Goal: Information Seeking & Learning: Learn about a topic

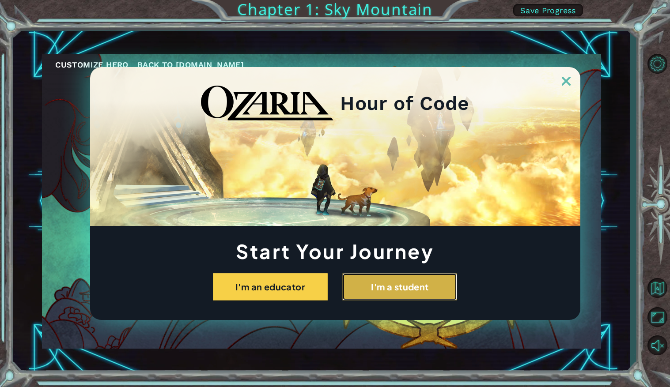
click at [420, 280] on button "I'm a student" at bounding box center [399, 286] width 115 height 27
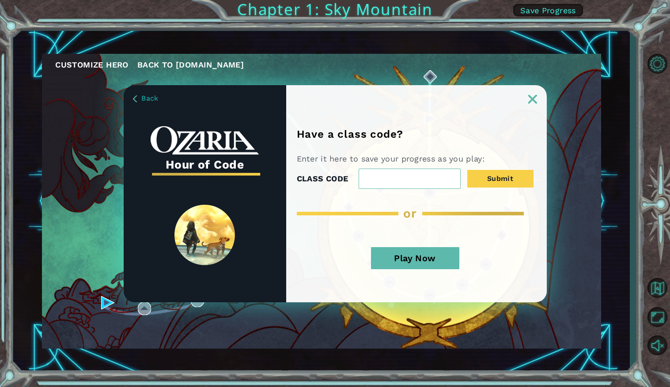
click at [414, 264] on button "Play Now" at bounding box center [415, 258] width 88 height 22
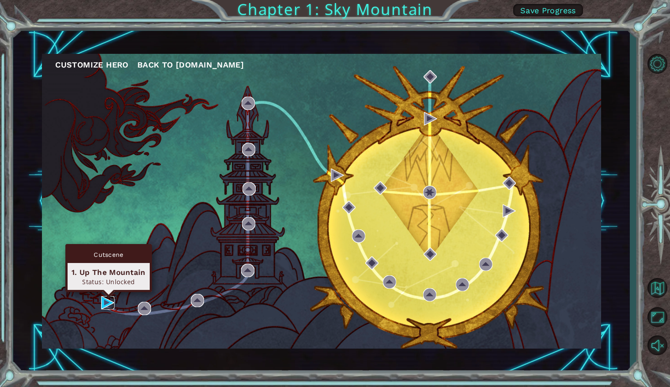
click at [107, 300] on img at bounding box center [107, 302] width 13 height 13
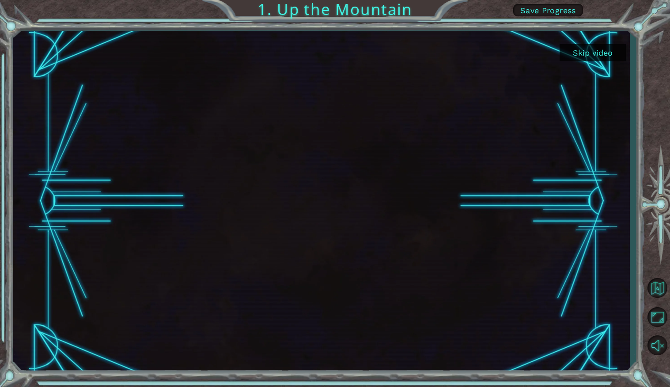
click at [583, 50] on button "Skip video" at bounding box center [592, 52] width 66 height 17
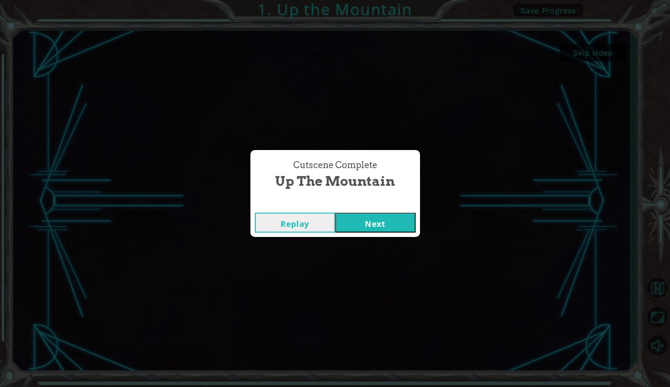
click at [369, 226] on button "Next" at bounding box center [375, 223] width 80 height 20
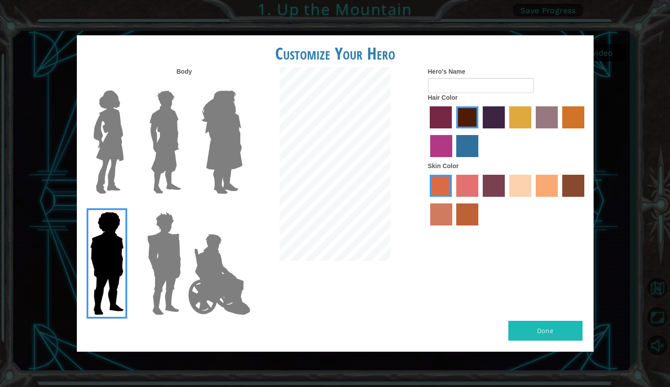
click at [169, 245] on img at bounding box center [163, 263] width 41 height 110
click at [184, 206] on input "Hero Garnet" at bounding box center [184, 206] width 0 height 0
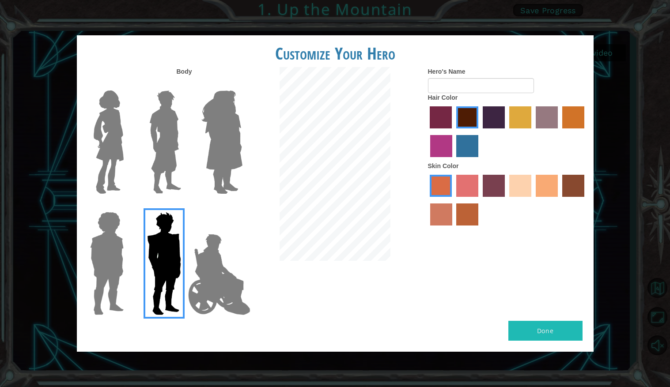
click at [153, 137] on img at bounding box center [165, 142] width 39 height 110
click at [184, 85] on input "Hero Lars" at bounding box center [184, 85] width 0 height 0
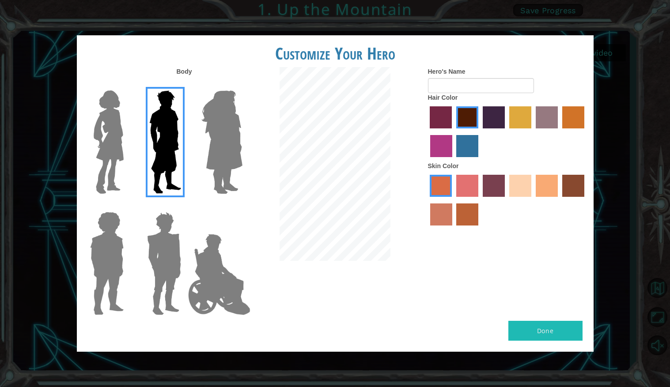
click at [218, 151] on img at bounding box center [222, 142] width 48 height 110
click at [242, 85] on input "Hero Amethyst" at bounding box center [242, 85] width 0 height 0
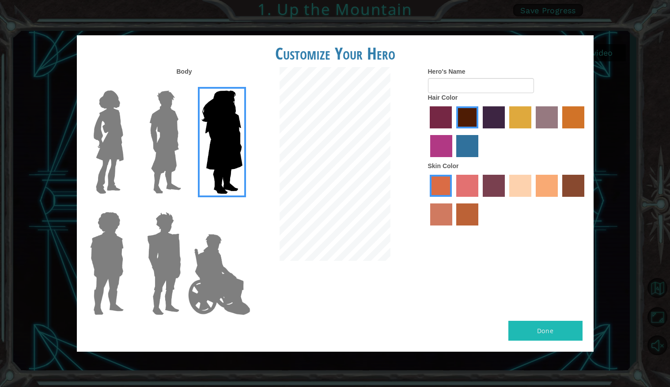
click at [209, 264] on img at bounding box center [218, 274] width 69 height 88
click at [242, 206] on input "Hero Jamie" at bounding box center [242, 206] width 0 height 0
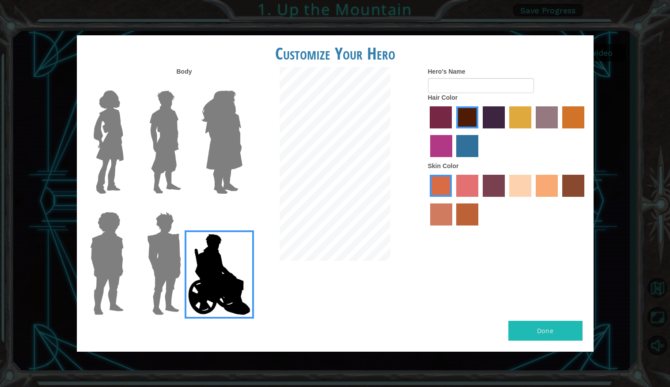
click at [156, 167] on img at bounding box center [165, 142] width 39 height 110
click at [184, 85] on input "Hero Lars" at bounding box center [184, 85] width 0 height 0
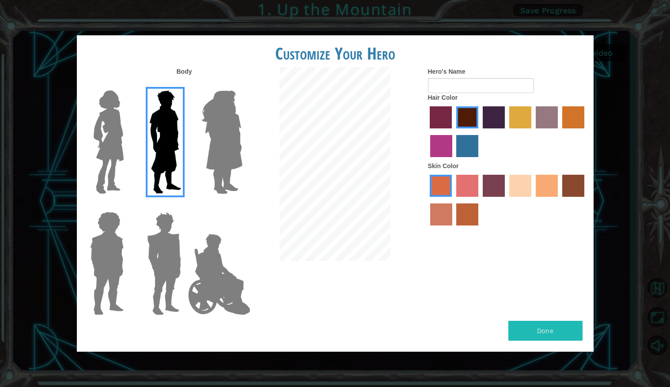
click at [162, 241] on img at bounding box center [163, 263] width 41 height 110
click at [184, 206] on input "Hero Garnet" at bounding box center [184, 206] width 0 height 0
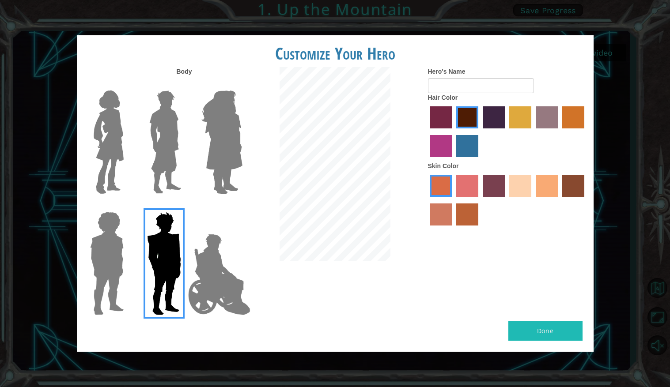
click at [93, 146] on img at bounding box center [108, 142] width 37 height 110
click at [127, 85] on input "Hero Connie" at bounding box center [127, 85] width 0 height 0
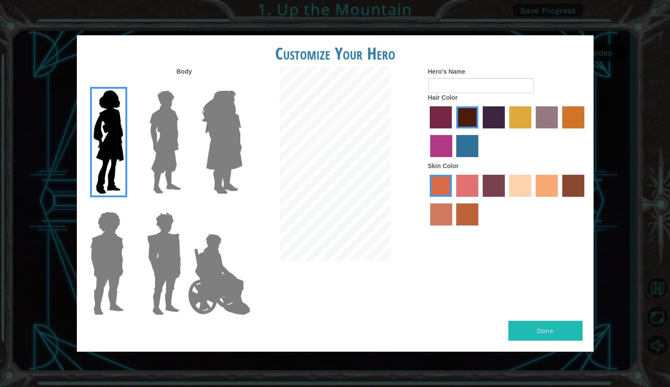
click at [150, 256] on img at bounding box center [163, 263] width 41 height 110
click at [184, 206] on input "Hero Garnet" at bounding box center [184, 206] width 0 height 0
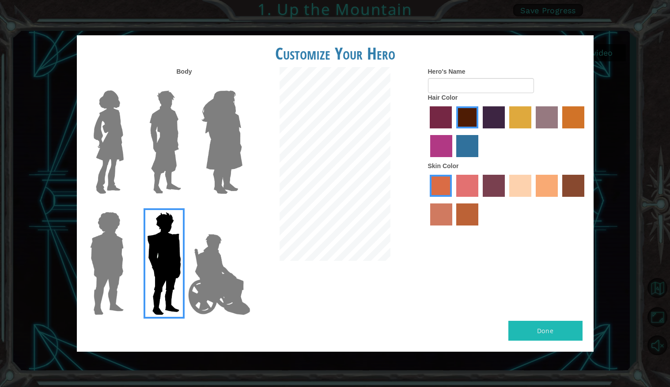
click at [157, 184] on img at bounding box center [165, 142] width 39 height 110
click at [184, 85] on input "Hero Lars" at bounding box center [184, 85] width 0 height 0
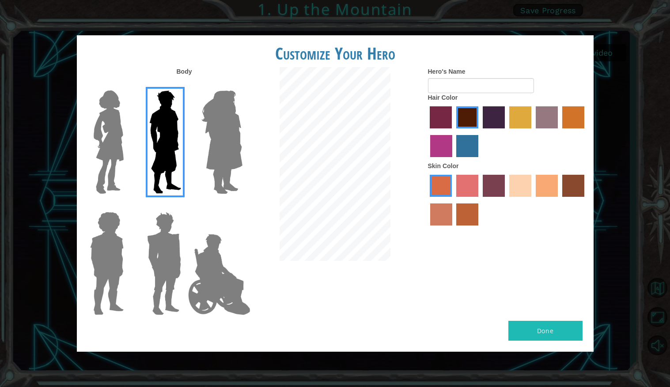
click at [511, 196] on label "sandy beach skin color" at bounding box center [520, 186] width 22 height 22
click at [506, 200] on input "sandy beach skin color" at bounding box center [506, 200] width 0 height 0
click at [539, 186] on label "tacao skin color" at bounding box center [546, 186] width 22 height 22
click at [532, 200] on input "tacao skin color" at bounding box center [532, 200] width 0 height 0
click at [526, 184] on label "sandy beach skin color" at bounding box center [520, 186] width 22 height 22
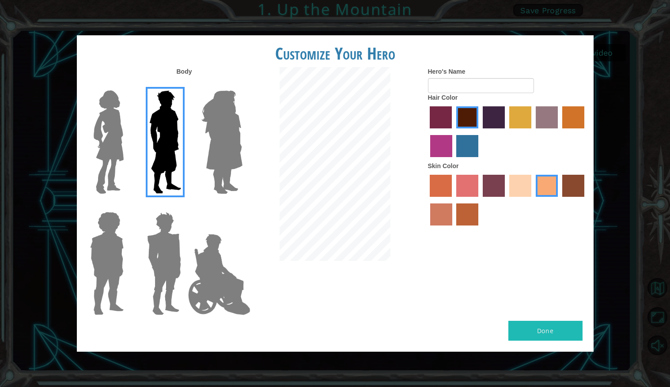
click at [506, 200] on input "sandy beach skin color" at bounding box center [506, 200] width 0 height 0
click at [445, 120] on label "paprika hair color" at bounding box center [440, 117] width 22 height 22
click at [427, 132] on input "paprika hair color" at bounding box center [427, 132] width 0 height 0
click at [466, 138] on label "lachmara hair color" at bounding box center [467, 146] width 22 height 22
click at [453, 160] on input "lachmara hair color" at bounding box center [453, 160] width 0 height 0
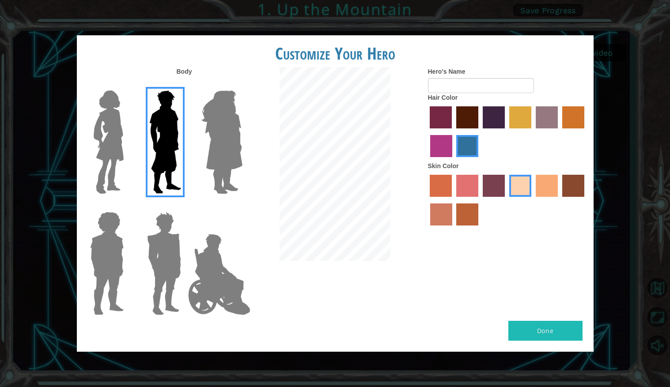
click at [497, 111] on label "hot purple hair color" at bounding box center [493, 117] width 22 height 22
click at [479, 132] on input "hot purple hair color" at bounding box center [479, 132] width 0 height 0
click at [439, 90] on input "Hero's Name" at bounding box center [481, 85] width 106 height 15
type input "cyberneticcat25"
click at [556, 332] on button "Done" at bounding box center [545, 331] width 74 height 20
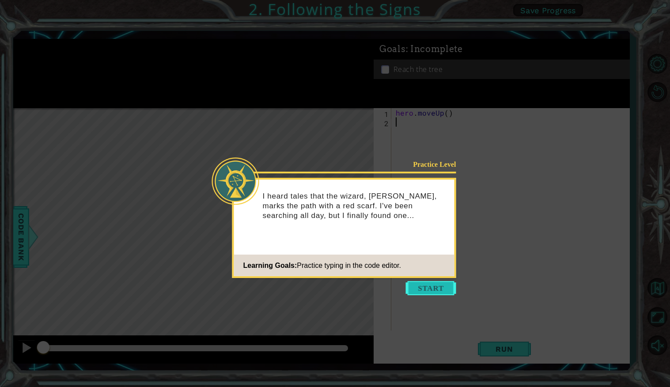
click at [445, 290] on button "Start" at bounding box center [431, 288] width 50 height 14
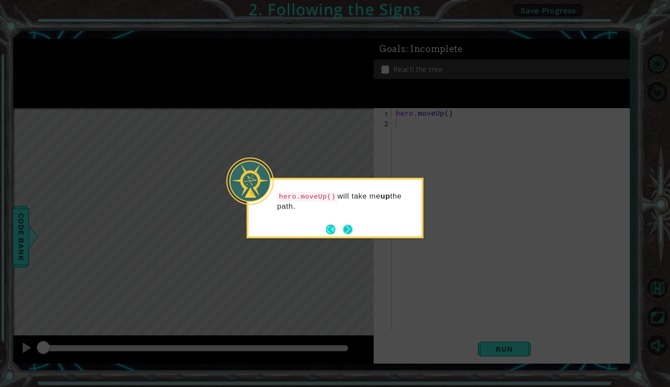
click at [348, 232] on button "Next" at bounding box center [347, 229] width 11 height 11
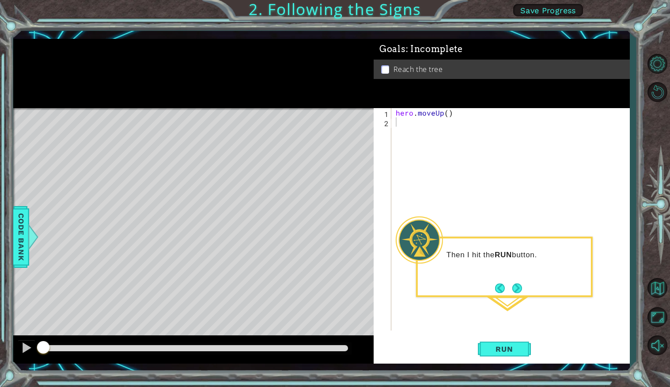
click at [198, 266] on div "Level Map" at bounding box center [217, 238] width 408 height 260
click at [382, 70] on p at bounding box center [385, 69] width 8 height 8
click at [515, 288] on button "Next" at bounding box center [517, 288] width 10 height 10
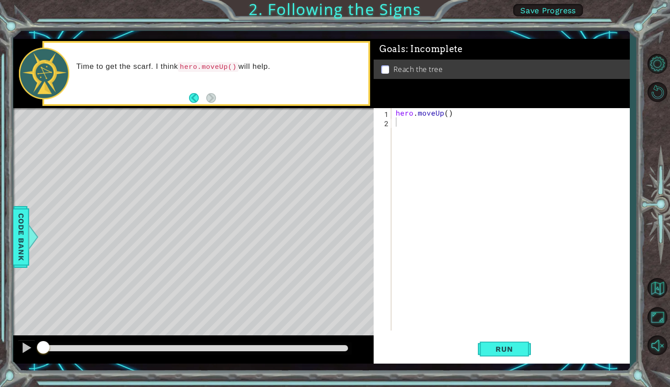
click at [217, 108] on div at bounding box center [193, 109] width 360 height 2
click at [507, 348] on span "Run" at bounding box center [503, 349] width 35 height 9
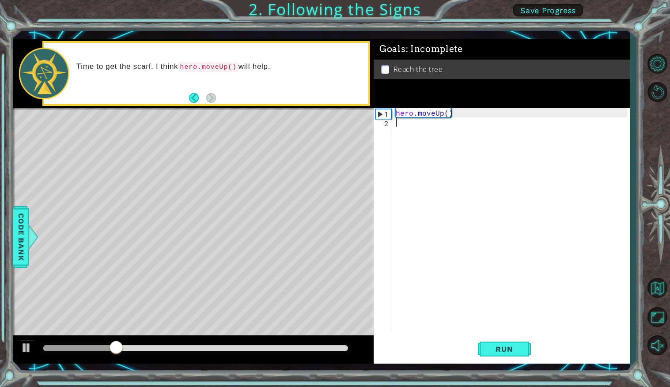
type textarea "h"
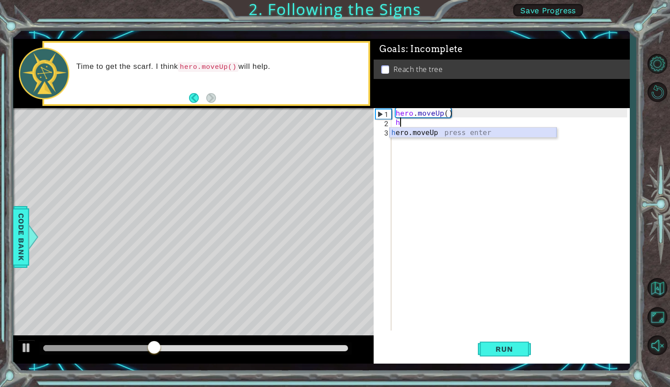
click at [435, 135] on div "h ero.moveUp press enter" at bounding box center [472, 144] width 167 height 32
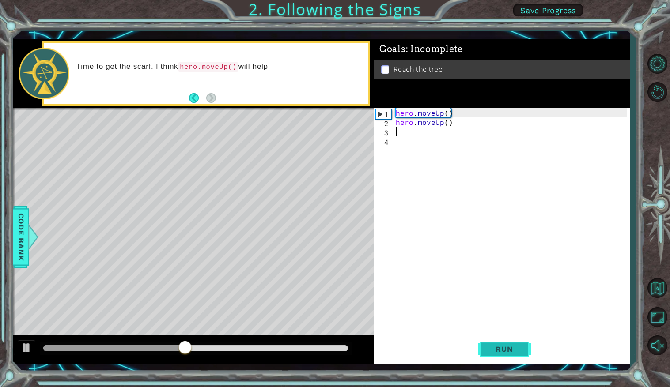
click at [504, 355] on button "Run" at bounding box center [504, 349] width 53 height 26
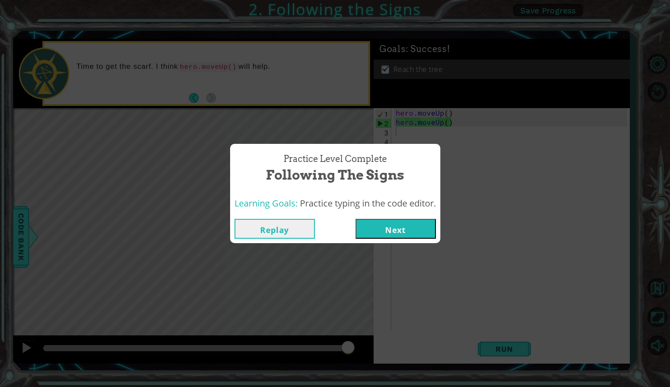
click at [393, 237] on button "Next" at bounding box center [395, 229] width 80 height 20
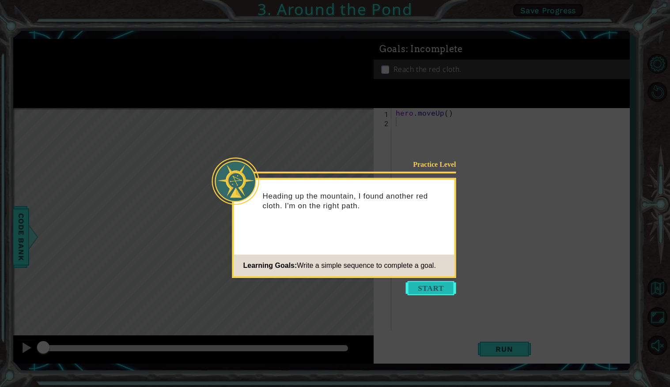
click at [435, 285] on button "Start" at bounding box center [431, 288] width 50 height 14
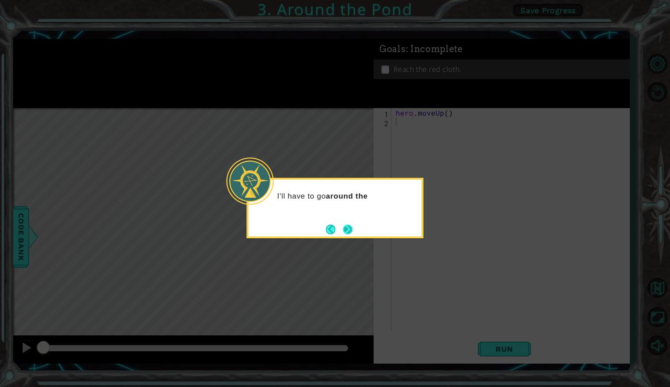
click at [352, 226] on button "Next" at bounding box center [347, 229] width 10 height 10
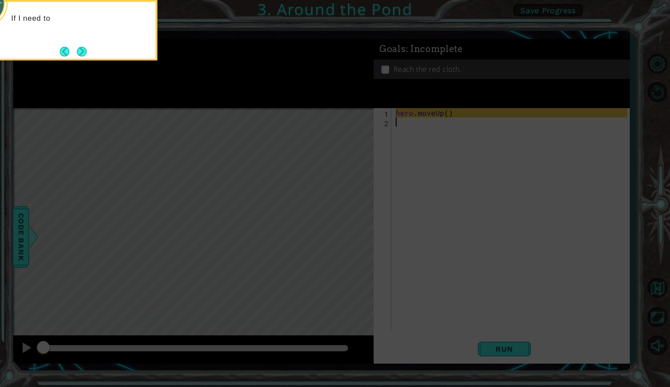
click at [365, 226] on icon at bounding box center [335, 69] width 670 height 636
click at [84, 54] on button "Next" at bounding box center [82, 52] width 10 height 10
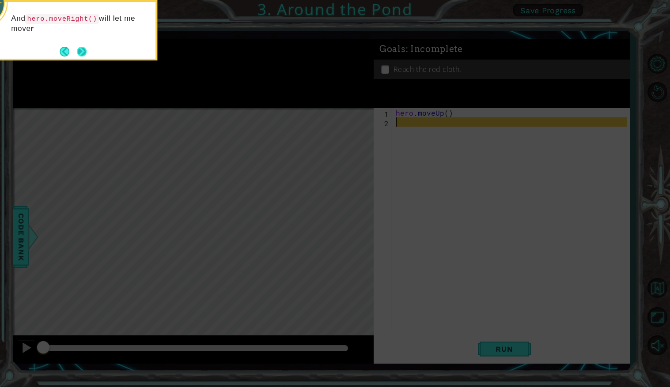
click at [85, 52] on button "Next" at bounding box center [82, 51] width 10 height 10
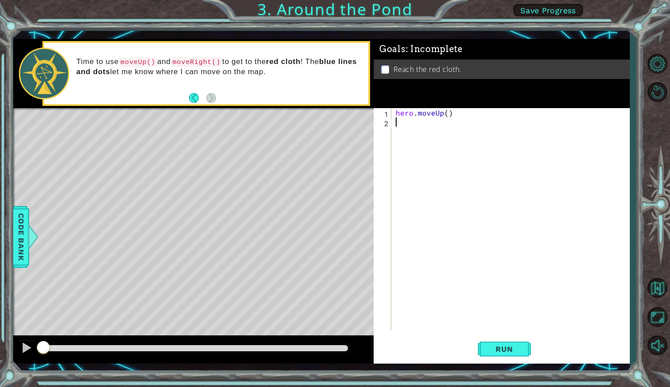
type textarea "h"
click at [498, 345] on span "Run" at bounding box center [503, 349] width 35 height 9
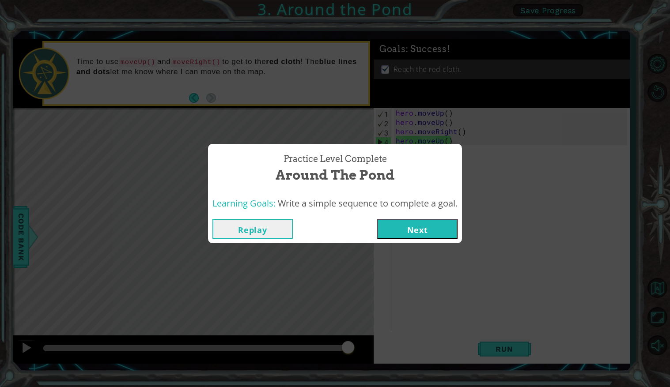
click at [410, 230] on button "Next" at bounding box center [417, 229] width 80 height 20
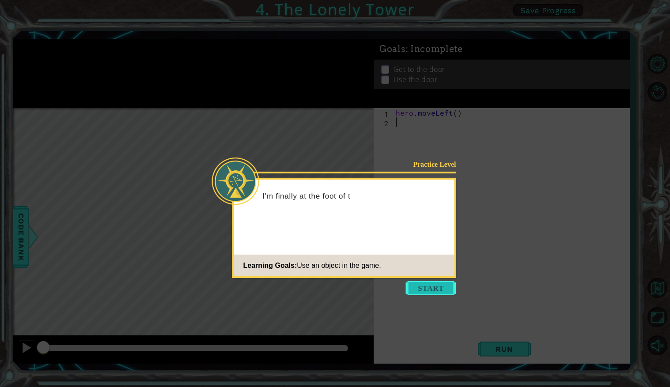
click at [417, 283] on button "Start" at bounding box center [431, 288] width 50 height 14
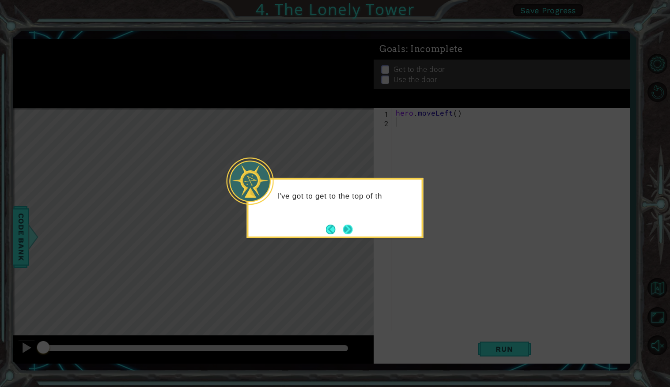
click at [347, 229] on button "Next" at bounding box center [348, 230] width 10 height 10
click at [350, 230] on button "Next" at bounding box center [347, 229] width 11 height 11
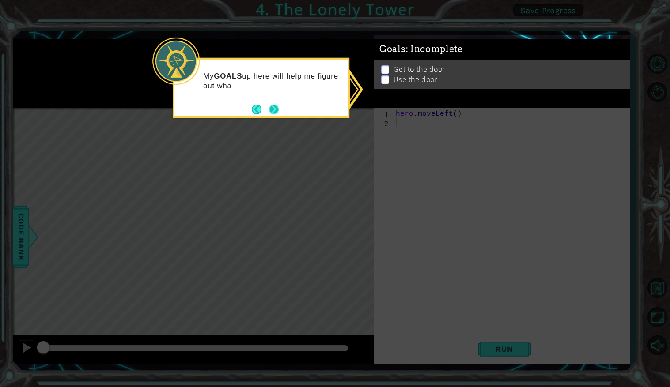
click at [273, 109] on button "Next" at bounding box center [274, 109] width 10 height 10
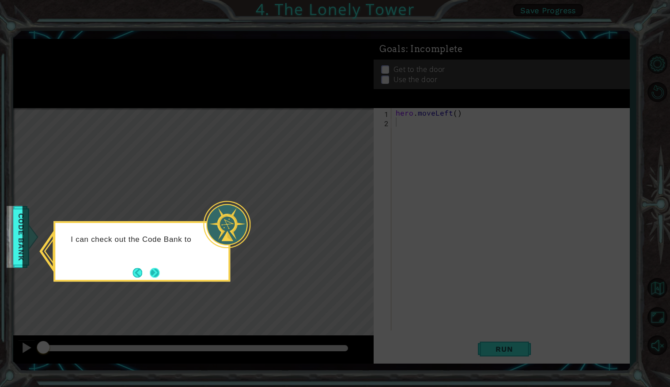
click at [159, 278] on button "Next" at bounding box center [155, 273] width 10 height 10
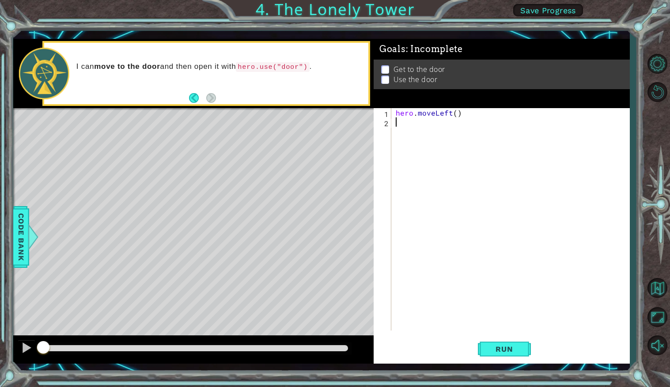
type textarea "h"
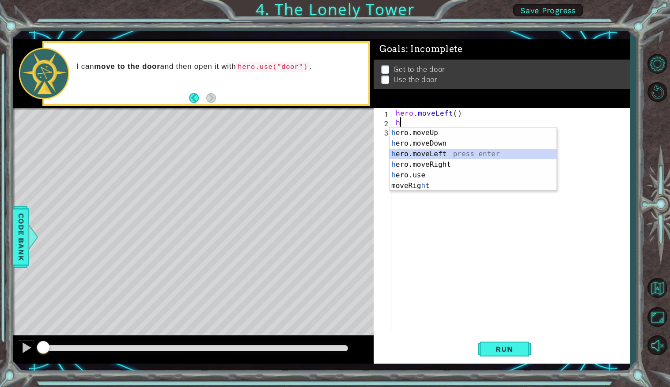
click at [445, 155] on div "h ero.moveUp press enter h ero.moveDown press enter h ero.moveLeft press enter …" at bounding box center [472, 170] width 167 height 85
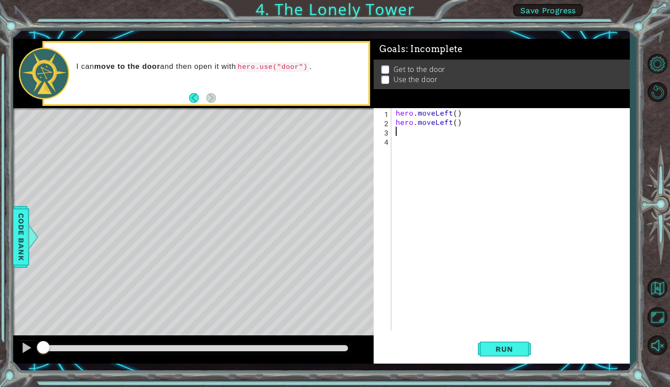
type textarea "h"
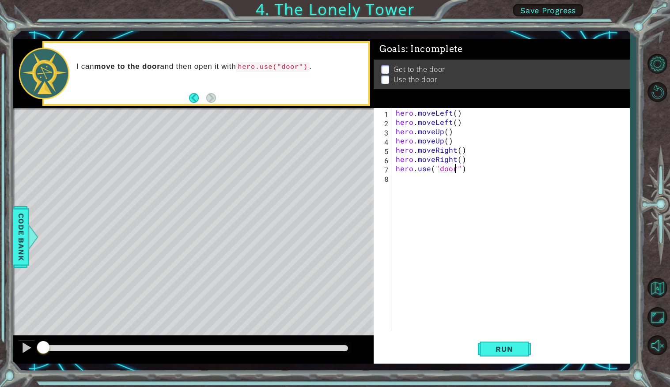
type textarea "hero.use("door")"
click at [193, 100] on button "Back" at bounding box center [197, 98] width 17 height 10
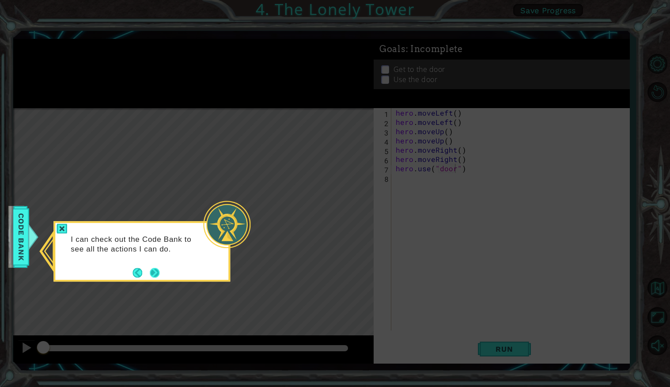
click at [154, 272] on button "Next" at bounding box center [155, 273] width 10 height 10
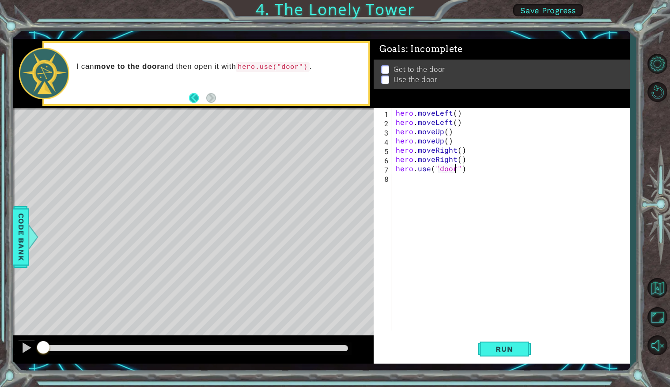
click at [196, 100] on button "Back" at bounding box center [197, 98] width 17 height 10
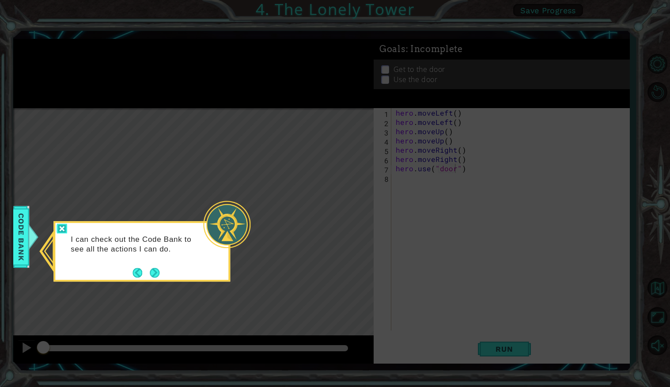
click at [63, 227] on div at bounding box center [61, 229] width 11 height 10
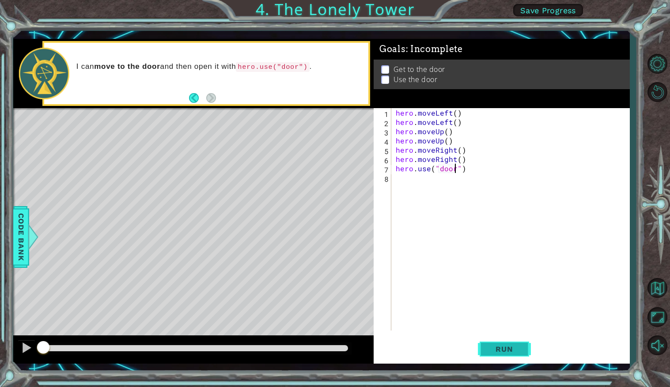
click at [514, 342] on button "Run" at bounding box center [504, 349] width 53 height 26
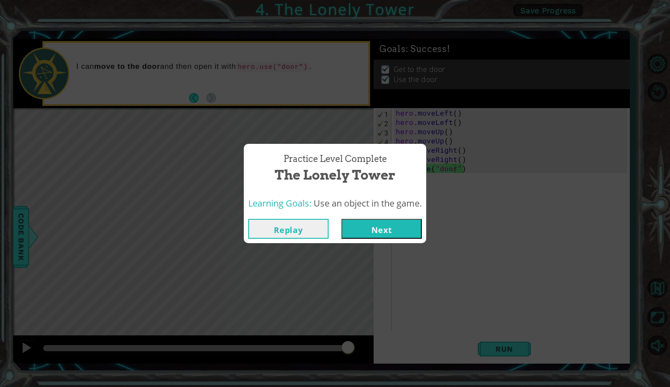
click at [376, 236] on button "Next" at bounding box center [381, 229] width 80 height 20
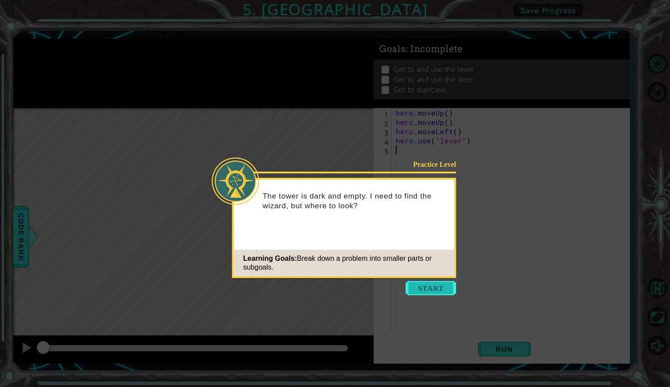
click at [421, 289] on button "Start" at bounding box center [431, 288] width 50 height 14
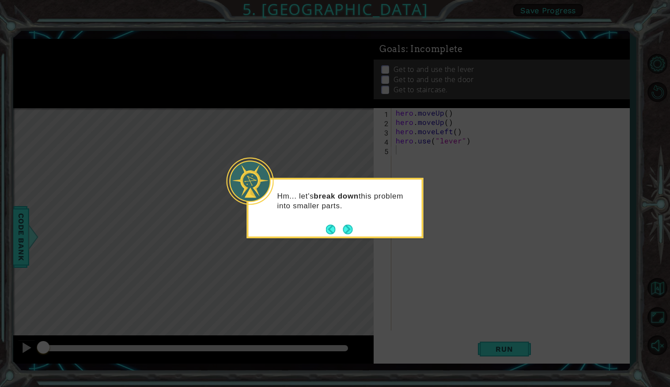
click at [354, 230] on div "Hm... let's break down this problem into smaller parts." at bounding box center [335, 208] width 177 height 60
click at [351, 229] on button "Next" at bounding box center [347, 230] width 10 height 10
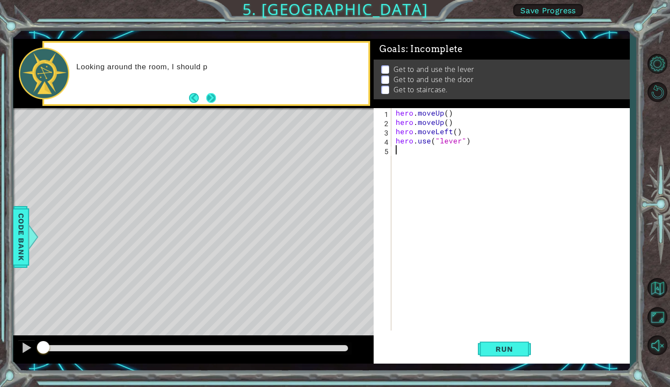
click at [208, 93] on button "Next" at bounding box center [211, 98] width 10 height 10
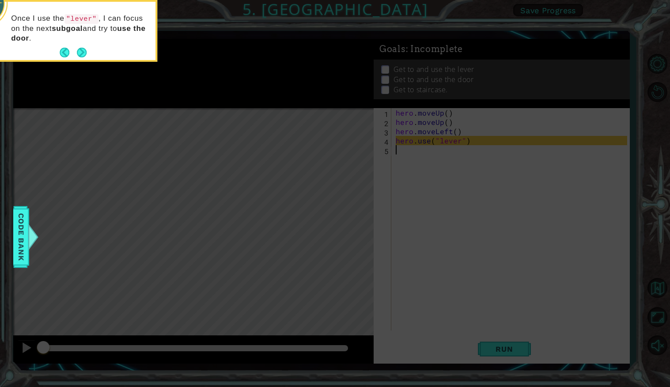
click at [79, 48] on button "Next" at bounding box center [82, 53] width 10 height 10
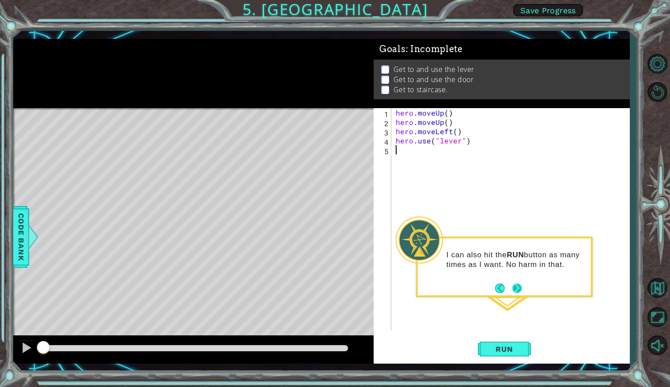
click at [512, 285] on button "Next" at bounding box center [517, 288] width 10 height 10
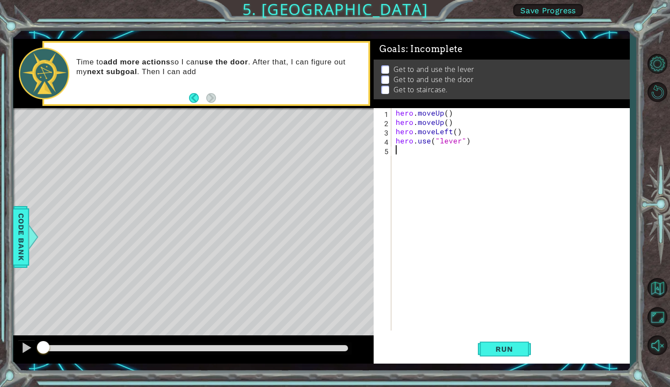
type textarea "h"
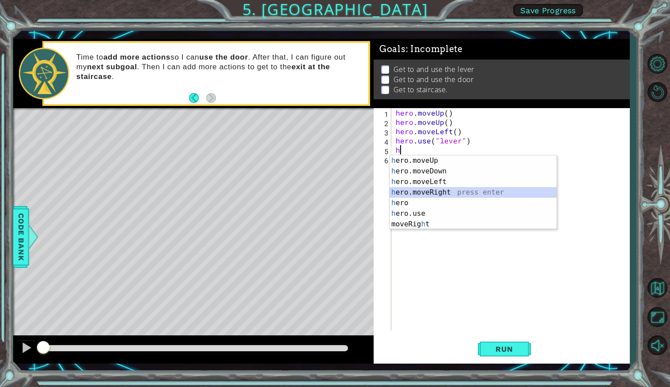
click at [416, 191] on div "h ero.moveUp press enter h ero.moveDown press enter h ero.moveLeft press enter …" at bounding box center [472, 202] width 167 height 95
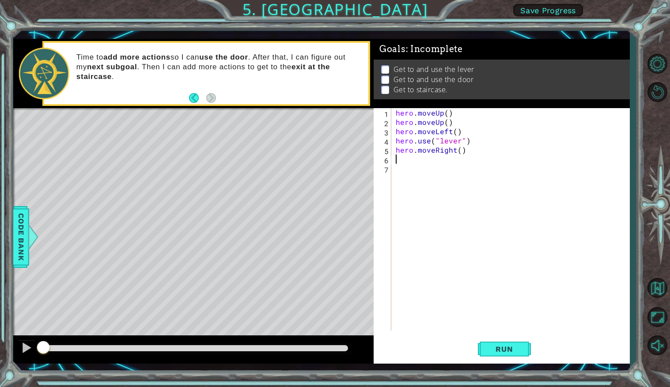
type textarea "h"
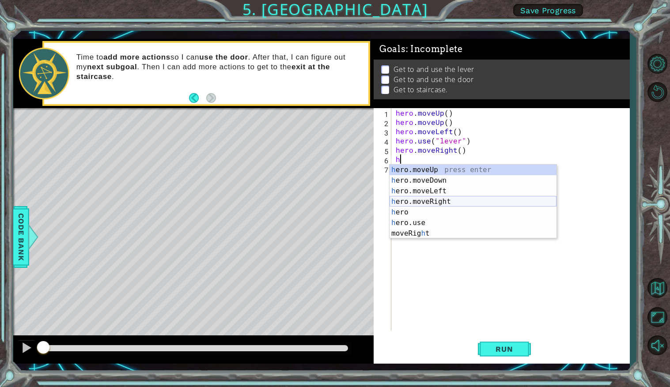
click at [429, 204] on div "h ero.moveUp press enter h ero.moveDown press enter h ero.moveLeft press enter …" at bounding box center [472, 212] width 167 height 95
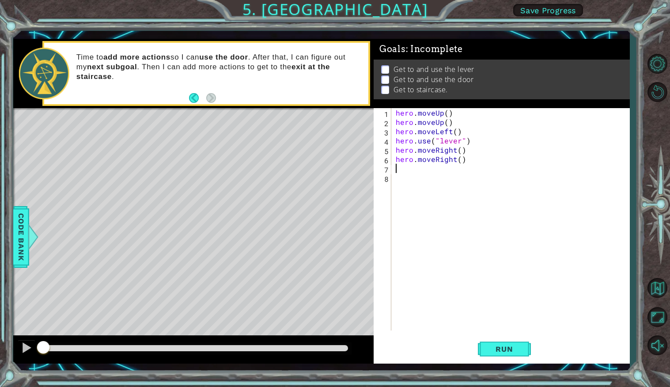
type textarea "h"
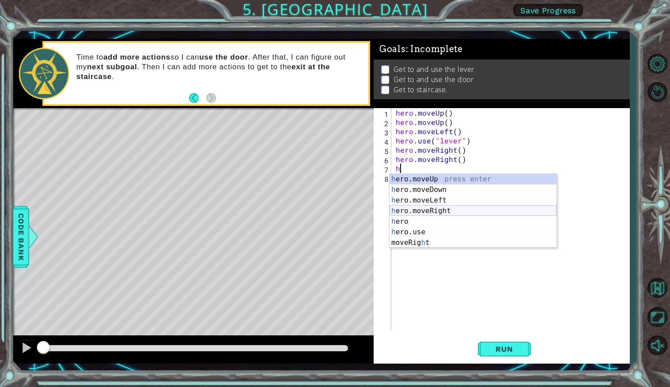
click at [427, 212] on div "h ero.moveUp press enter h ero.moveDown press enter h ero.moveLeft press enter …" at bounding box center [472, 221] width 167 height 95
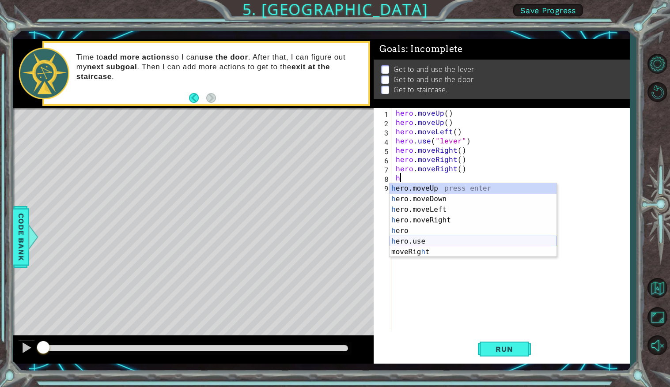
click at [422, 242] on div "h ero.moveUp press enter h ero.moveDown press enter h ero.moveLeft press enter …" at bounding box center [472, 230] width 167 height 95
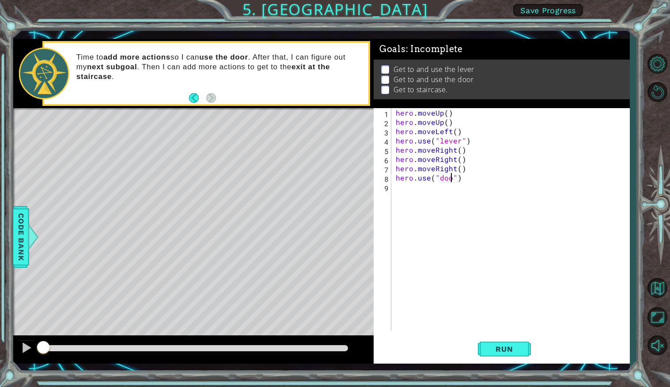
scroll to position [0, 3]
type textarea "hero.use("door")"
click at [392, 188] on div "hero.use("door") 1 2 3 4 5 6 7 8 9 hero . moveUp ( ) hero . moveUp ( ) hero . m…" at bounding box center [499, 219] width 253 height 222
click at [399, 192] on div "hero . moveUp ( ) hero . moveUp ( ) hero . moveLeft ( ) hero . use ( "lever" ) …" at bounding box center [512, 228] width 237 height 241
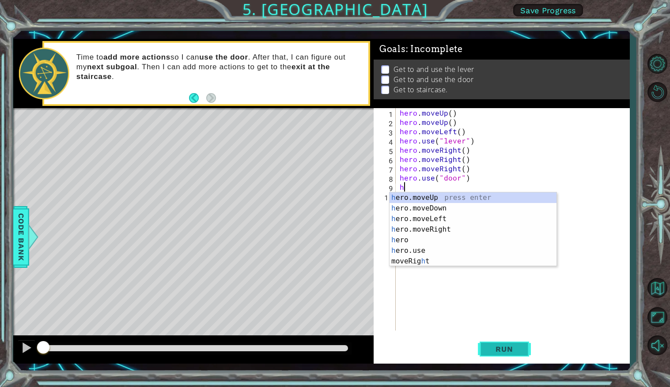
type textarea "h"
click at [489, 351] on span "Run" at bounding box center [503, 349] width 35 height 9
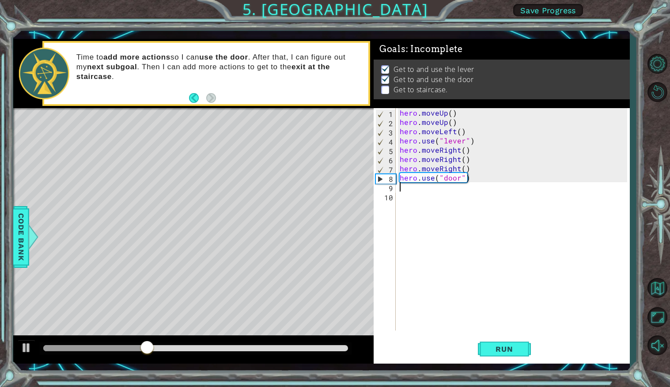
type textarea "h"
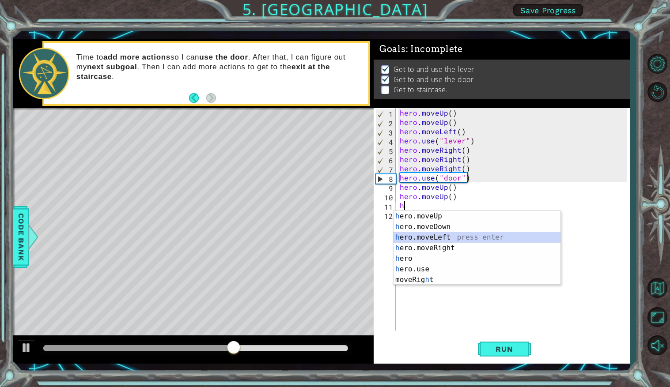
click at [417, 236] on div "h ero.moveUp press enter h ero.moveDown press enter h ero.moveLeft press enter …" at bounding box center [476, 258] width 167 height 95
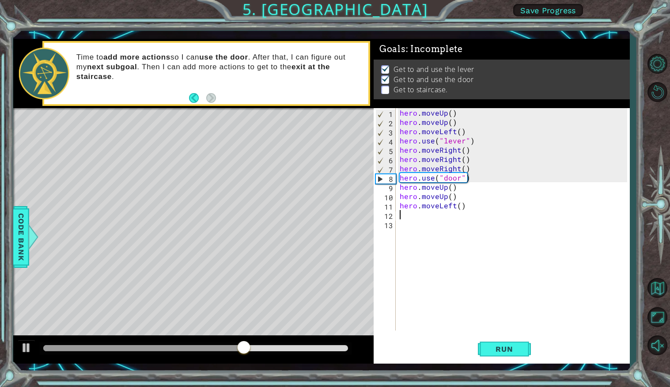
type textarea "h"
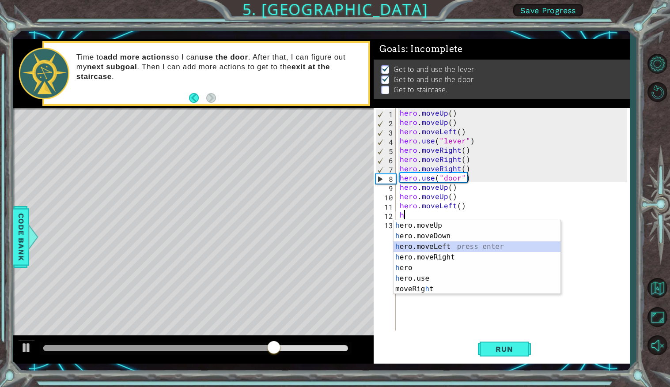
click at [422, 247] on div "h ero.moveUp press enter h ero.moveDown press enter h ero.moveLeft press enter …" at bounding box center [476, 267] width 167 height 95
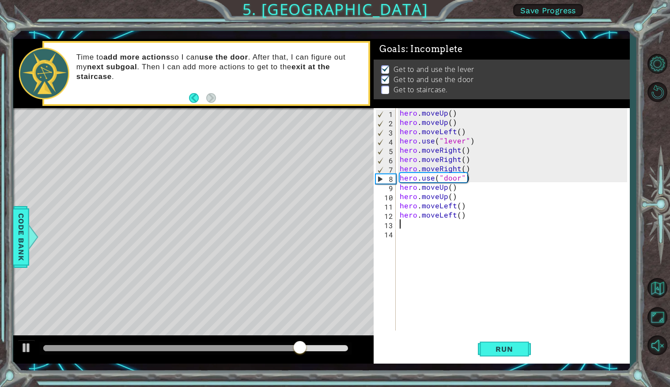
type textarea "h"
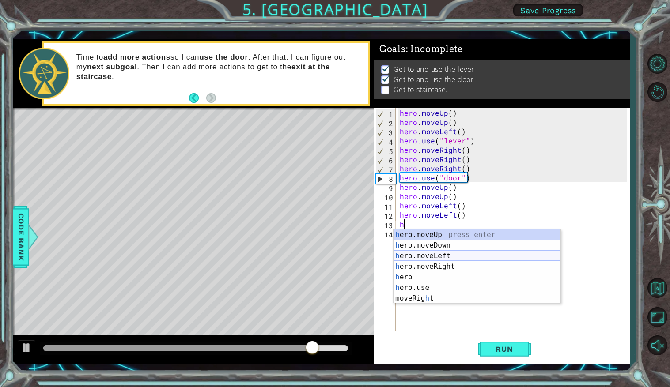
click at [419, 254] on div "h ero.moveUp press enter h ero.moveDown press enter h ero.moveLeft press enter …" at bounding box center [476, 276] width 167 height 95
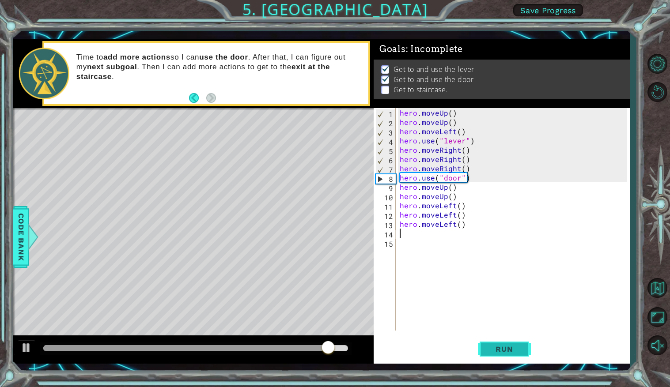
click at [485, 345] on button "Run" at bounding box center [504, 349] width 53 height 26
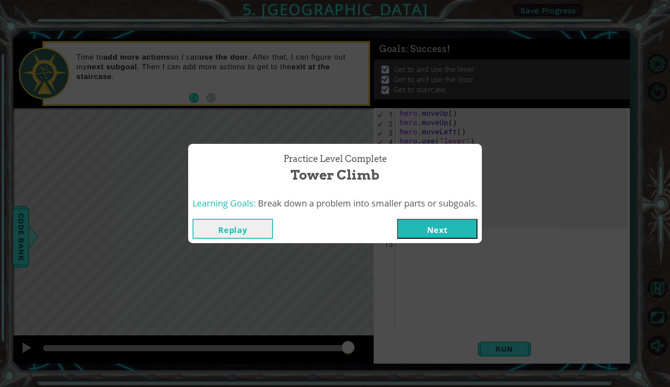
click at [446, 230] on button "Next" at bounding box center [437, 229] width 80 height 20
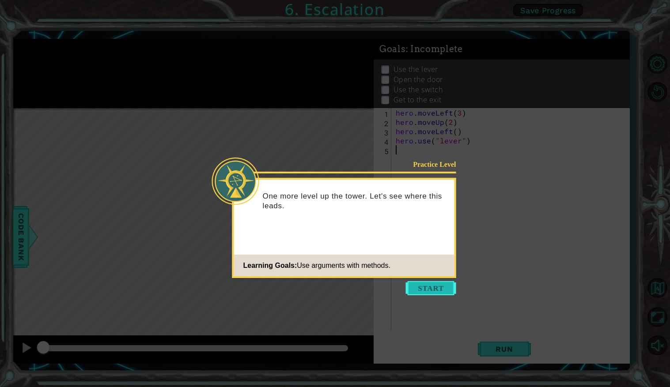
click at [432, 282] on button "Start" at bounding box center [431, 288] width 50 height 14
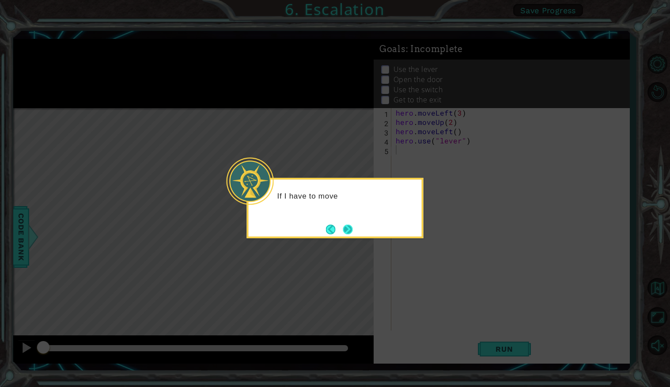
click at [352, 232] on button "Next" at bounding box center [347, 230] width 10 height 10
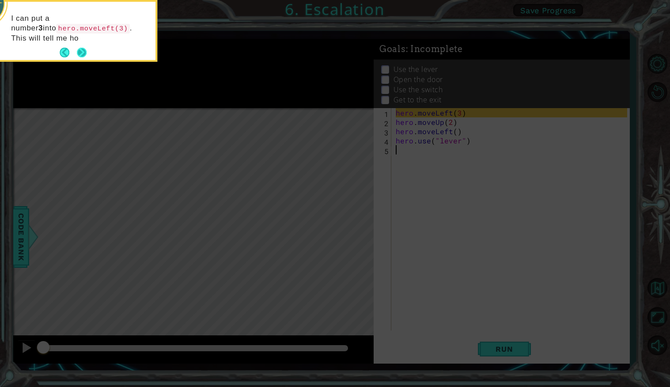
click at [85, 54] on button "Next" at bounding box center [81, 52] width 11 height 11
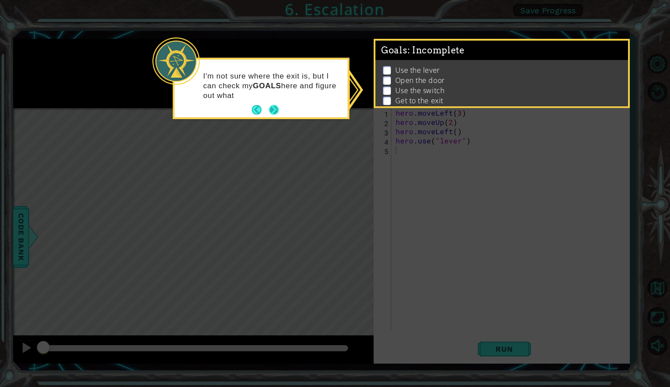
click at [275, 110] on button "Next" at bounding box center [274, 110] width 10 height 10
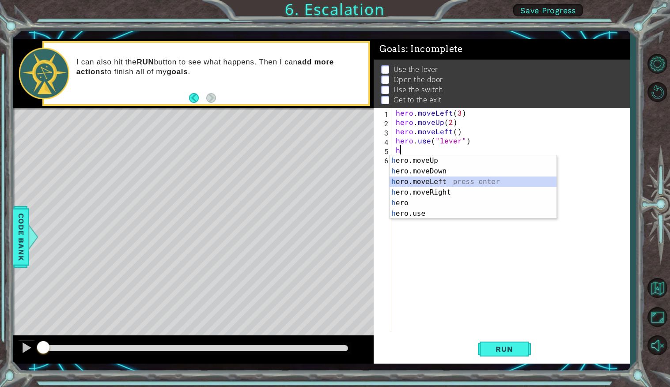
click at [425, 178] on div "h ero.moveUp press enter h ero.moveDown press enter h ero.moveLeft press enter …" at bounding box center [472, 197] width 167 height 85
type textarea "hero.moveLeft(1)"
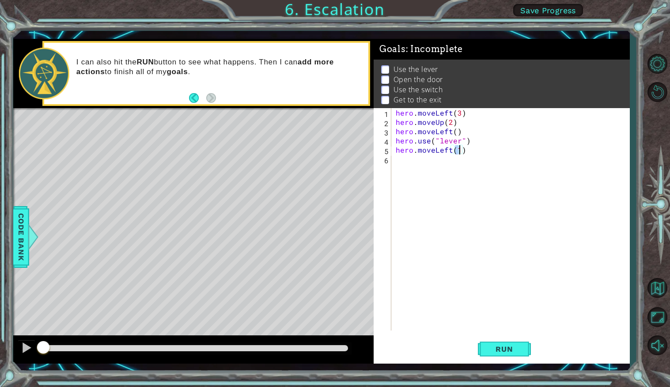
click at [409, 165] on div "hero . moveLeft ( 3 ) hero . moveUp ( 2 ) hero . moveLeft ( ) hero . use ( "lev…" at bounding box center [512, 228] width 237 height 241
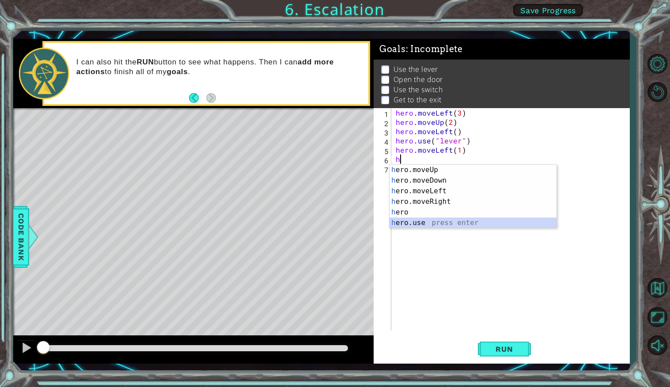
click at [431, 223] on div "h ero.moveUp press enter h ero.moveDown press enter h ero.moveLeft press enter …" at bounding box center [472, 207] width 167 height 85
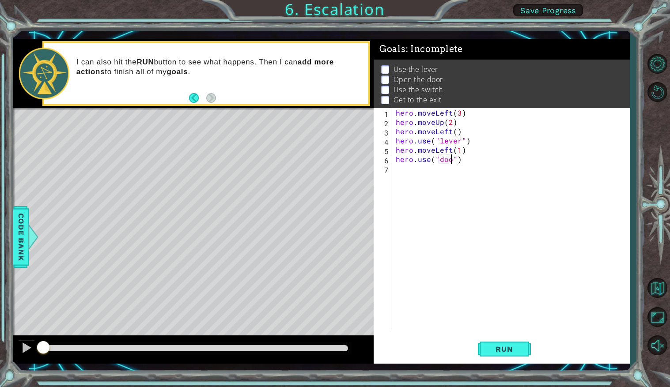
type textarea "hero.use("door")"
click at [400, 179] on div "hero . moveLeft ( 3 ) hero . moveUp ( 2 ) hero . moveLeft ( ) hero . use ( "lev…" at bounding box center [512, 228] width 237 height 241
type textarea "hero.moveUp(2)"
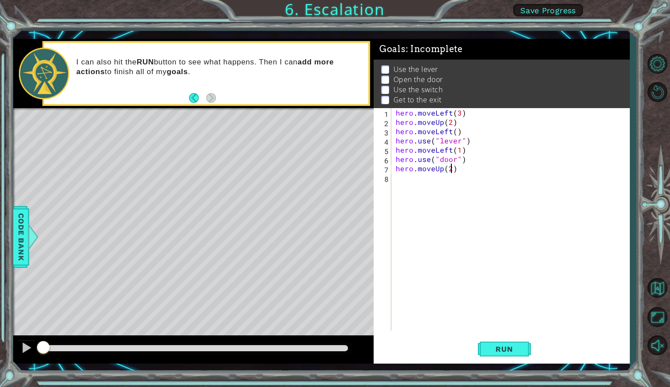
scroll to position [0, 3]
click at [399, 180] on div "hero . moveLeft ( 3 ) hero . moveUp ( 2 ) hero . moveLeft ( ) hero . use ( "lev…" at bounding box center [512, 228] width 237 height 241
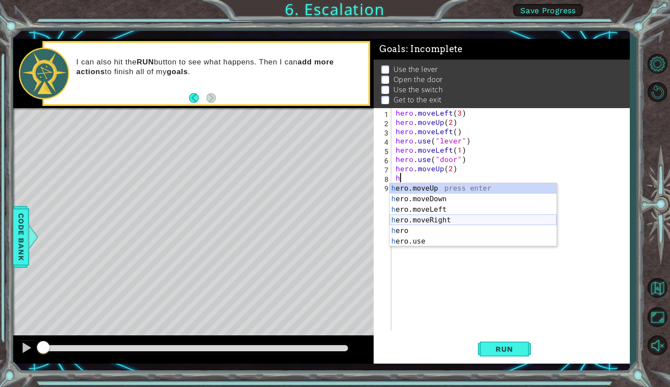
click at [418, 217] on div "h ero.moveUp press enter h ero.moveDown press enter h ero.moveLeft press enter …" at bounding box center [472, 225] width 167 height 85
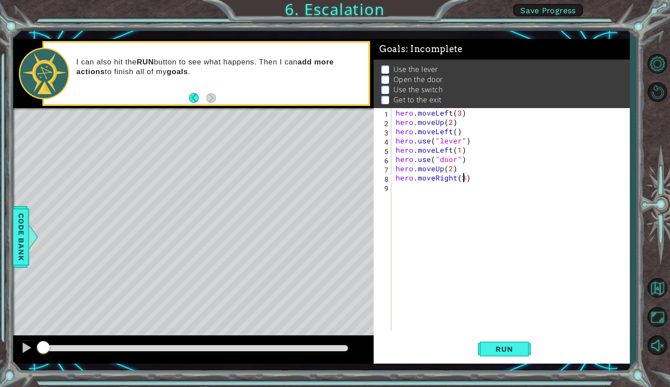
scroll to position [0, 4]
click at [479, 350] on button "Run" at bounding box center [504, 349] width 53 height 26
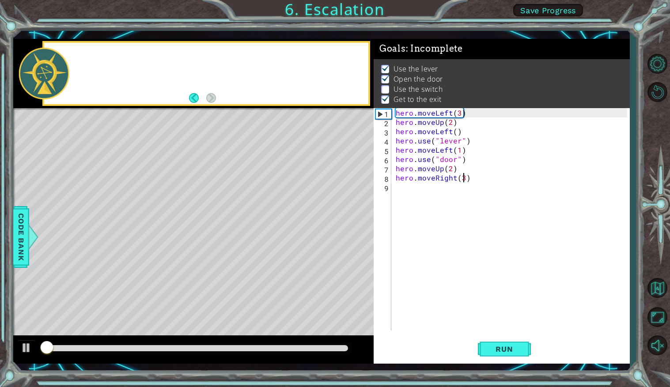
scroll to position [1, 0]
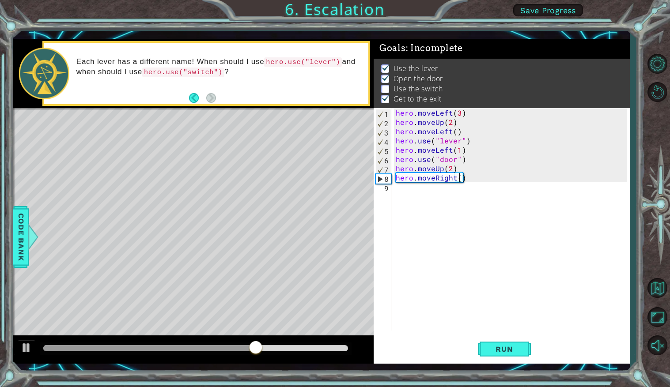
type textarea "hero.moveRight(2)"
click at [404, 188] on div "hero . moveLeft ( 3 ) hero . moveUp ( 2 ) hero . moveLeft ( ) hero . use ( "lev…" at bounding box center [512, 228] width 237 height 241
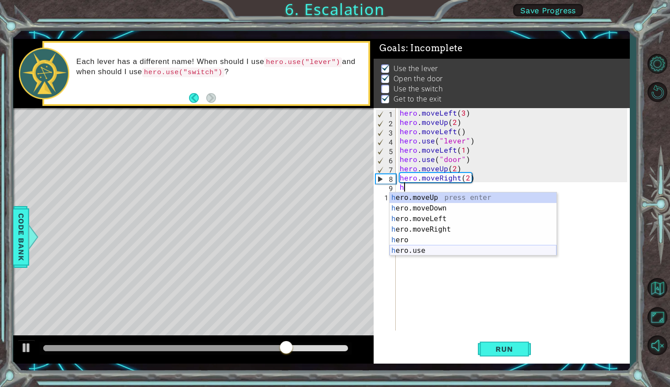
click at [423, 251] on div "h ero.moveUp press enter h ero.moveDown press enter h ero.moveLeft press enter …" at bounding box center [472, 234] width 167 height 85
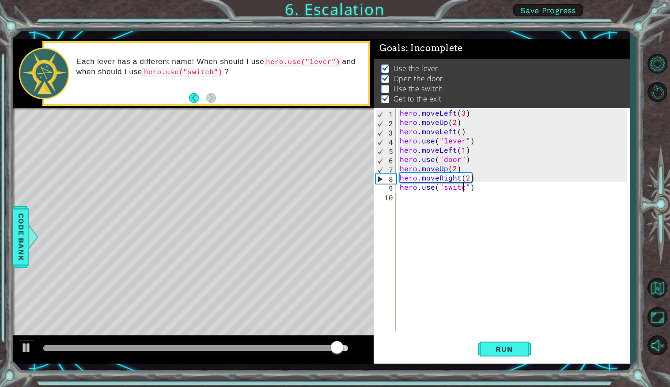
scroll to position [0, 4]
type textarea "hero.use("switch")"
click at [405, 203] on div "hero . moveLeft ( 3 ) hero . moveUp ( 2 ) hero . moveLeft ( ) hero . use ( "lev…" at bounding box center [514, 228] width 233 height 241
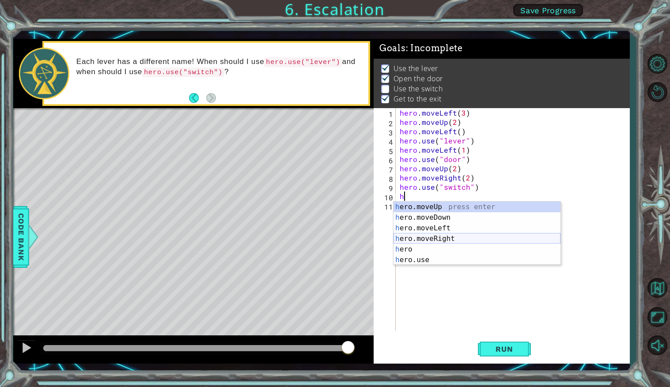
click at [432, 239] on div "h ero.moveUp press enter h ero.moveDown press enter h ero.moveLeft press enter …" at bounding box center [476, 244] width 167 height 85
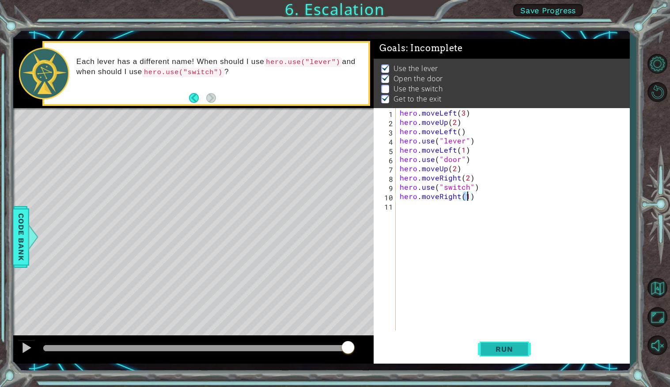
type textarea "hero.moveRight(1)"
click at [506, 342] on button "Run" at bounding box center [504, 349] width 53 height 26
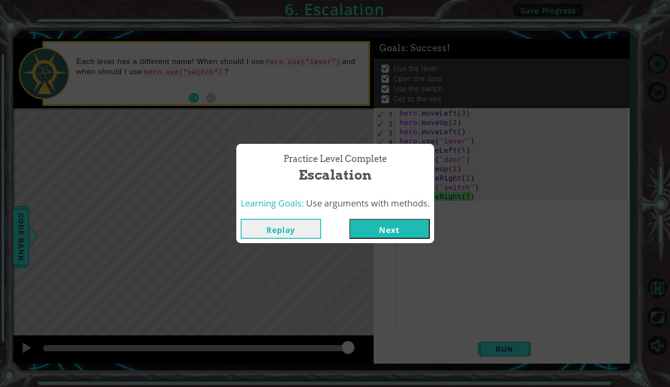
click at [383, 234] on button "Next" at bounding box center [389, 229] width 80 height 20
